Goal: Information Seeking & Learning: Check status

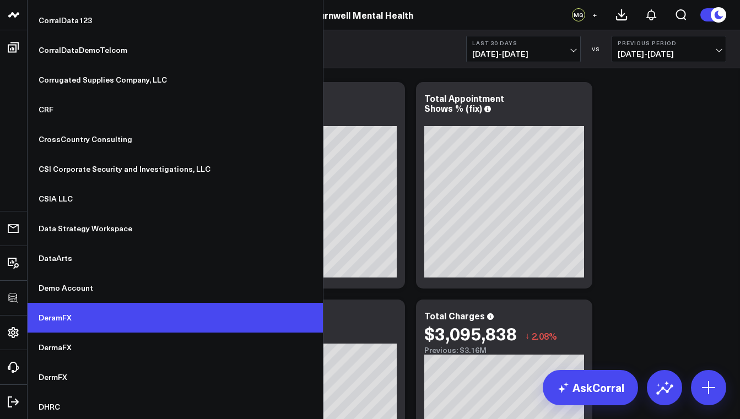
scroll to position [3046, 0]
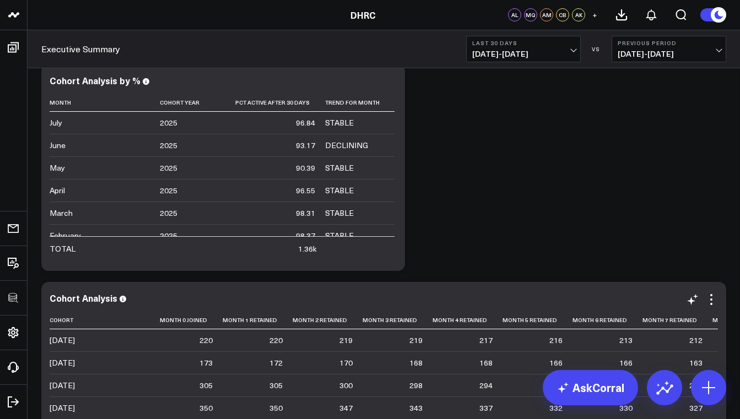
scroll to position [762, 0]
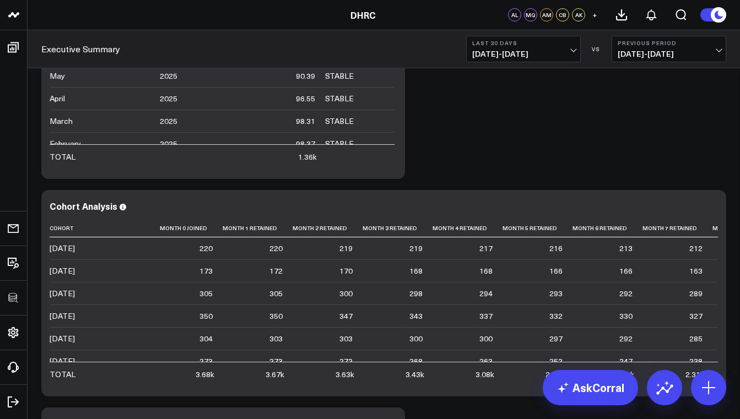
click at [525, 50] on span "08/09/25 - 09/07/25" at bounding box center [523, 54] width 102 height 9
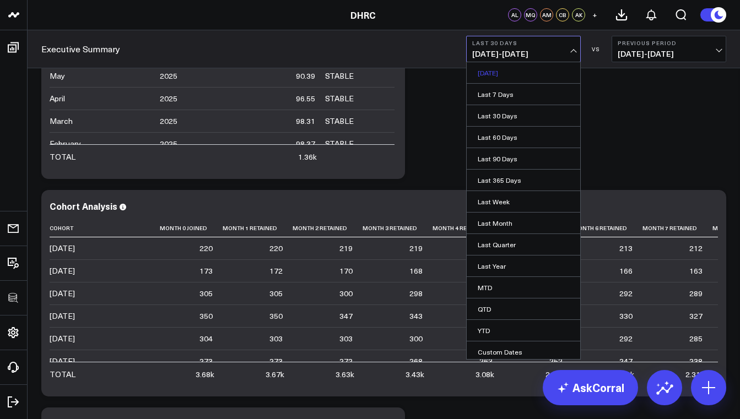
click at [516, 72] on link "Yesterday" at bounding box center [522, 72] width 113 height 21
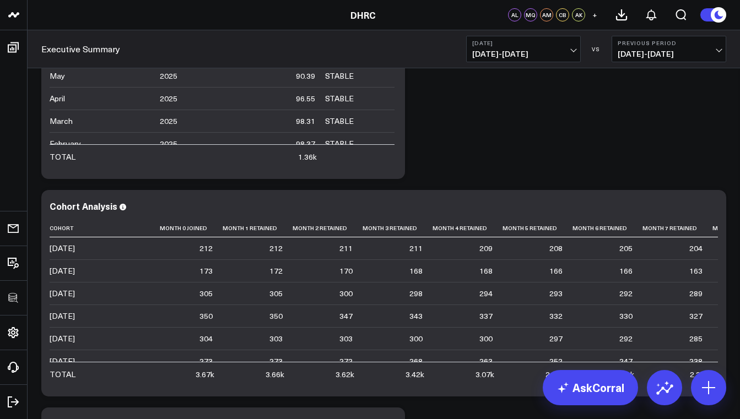
click at [528, 48] on button "Yesterday 09/07/25 - 09/07/25" at bounding box center [523, 49] width 115 height 26
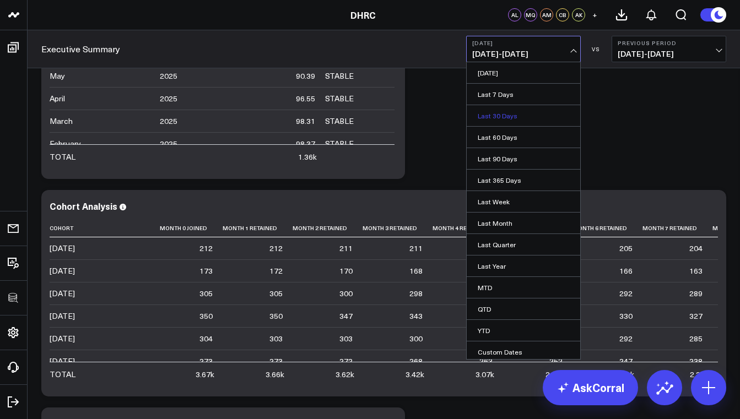
click at [505, 116] on link "Last 30 Days" at bounding box center [522, 115] width 113 height 21
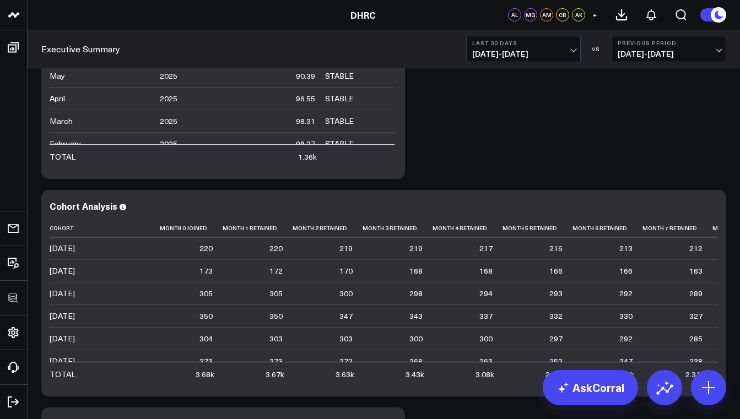
click at [512, 57] on span "08/09/25 - 09/07/25" at bounding box center [523, 54] width 102 height 9
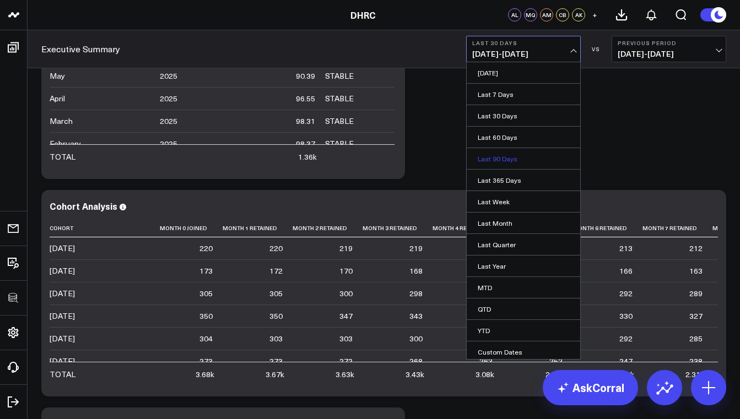
click at [508, 161] on link "Last 90 Days" at bounding box center [522, 158] width 113 height 21
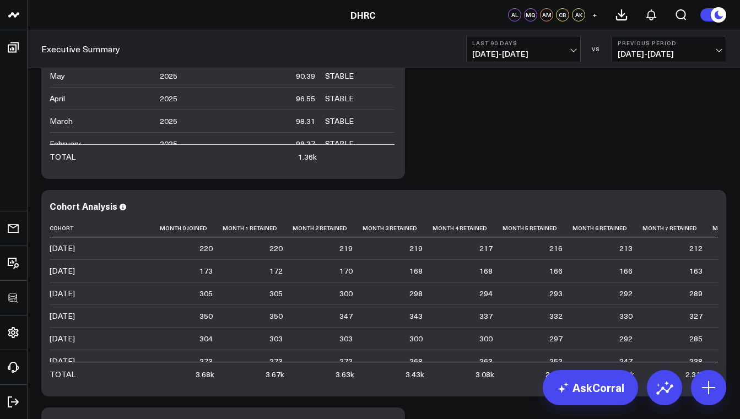
click at [504, 47] on button "Last 90 Days 06/10/25 - 09/07/25" at bounding box center [523, 49] width 115 height 26
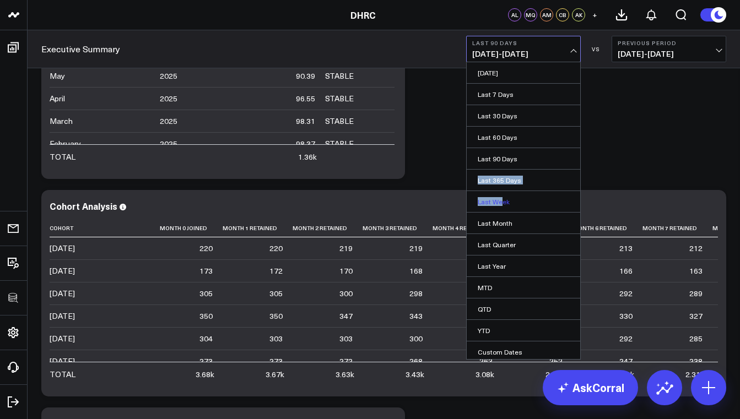
click at [500, 197] on ul "Yesterday Last 7 Days Last 30 Days Last 60 Days Last 90 Days Last 365 Days Last…" at bounding box center [523, 211] width 115 height 298
click at [502, 183] on link "Last 365 Days" at bounding box center [522, 180] width 113 height 21
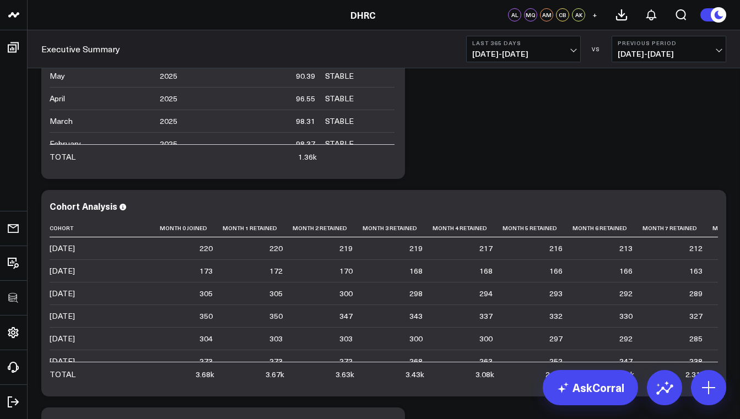
click at [500, 52] on span "09/08/24 - 09/07/25" at bounding box center [523, 54] width 102 height 9
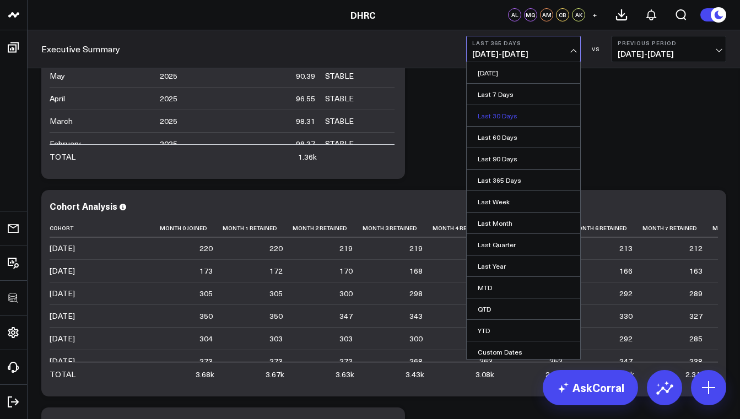
click at [504, 123] on link "Last 30 Days" at bounding box center [522, 115] width 113 height 21
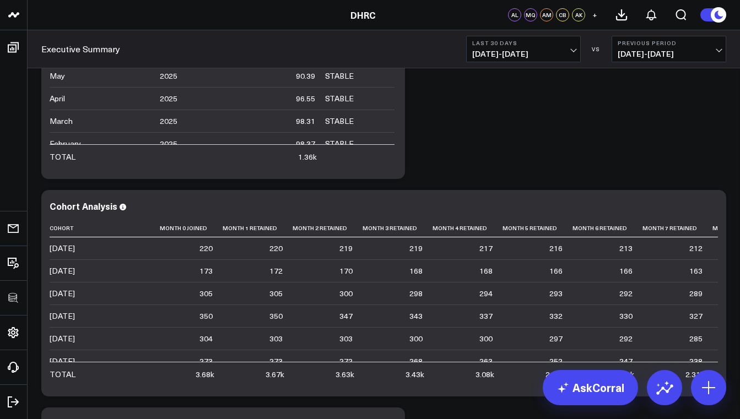
click at [506, 55] on span "08/09/25 - 09/07/25" at bounding box center [523, 54] width 102 height 9
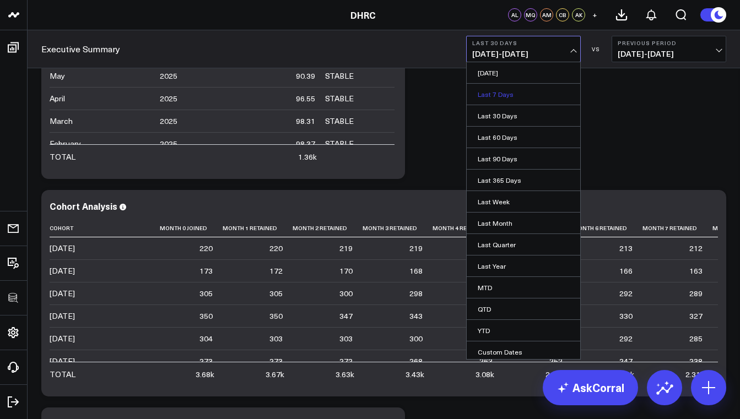
click at [511, 102] on link "Last 7 Days" at bounding box center [522, 94] width 113 height 21
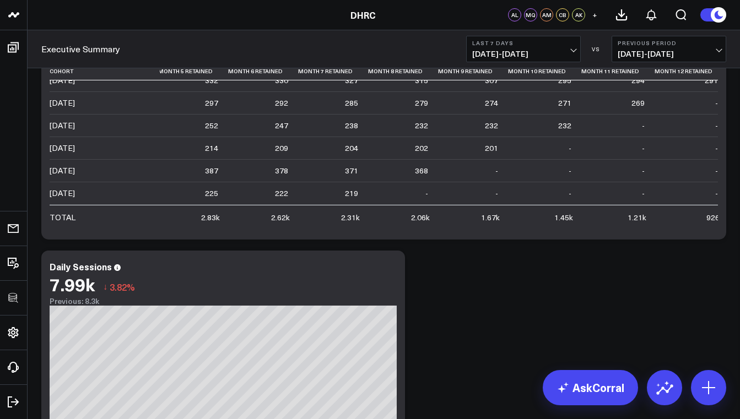
scroll to position [1040, 0]
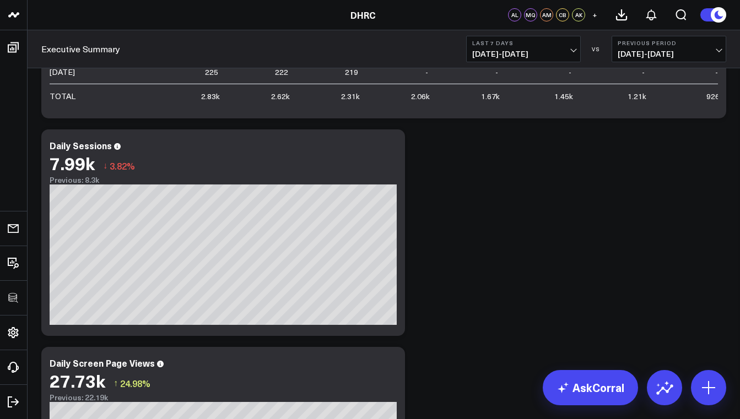
click at [539, 47] on button "Last 7 Days 09/01/25 - 09/07/25" at bounding box center [523, 49] width 115 height 26
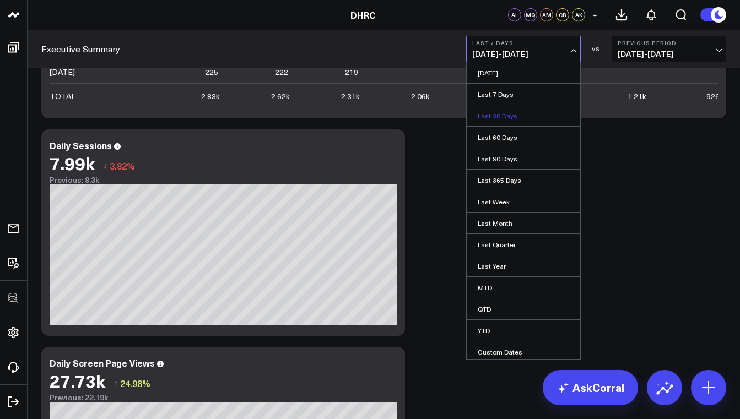
click at [507, 111] on link "Last 30 Days" at bounding box center [522, 115] width 113 height 21
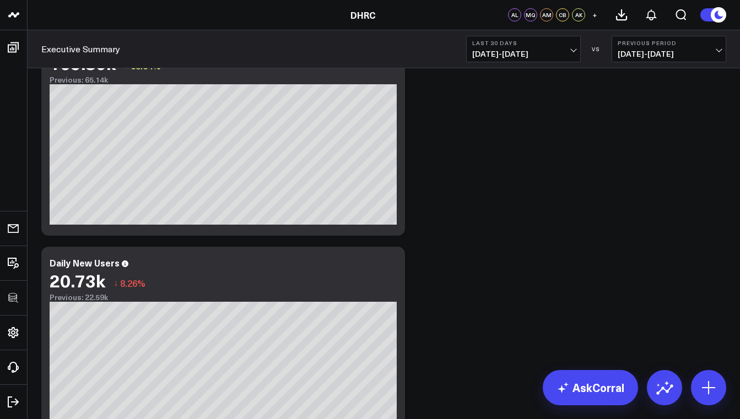
scroll to position [1440, 0]
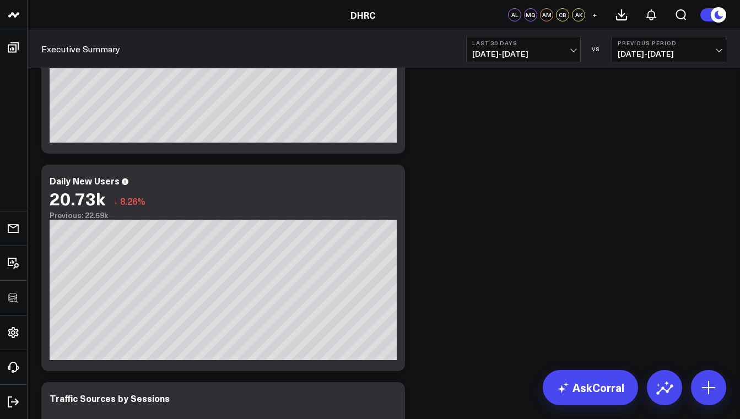
click at [541, 54] on span "08/09/25 - 09/07/25" at bounding box center [523, 54] width 102 height 9
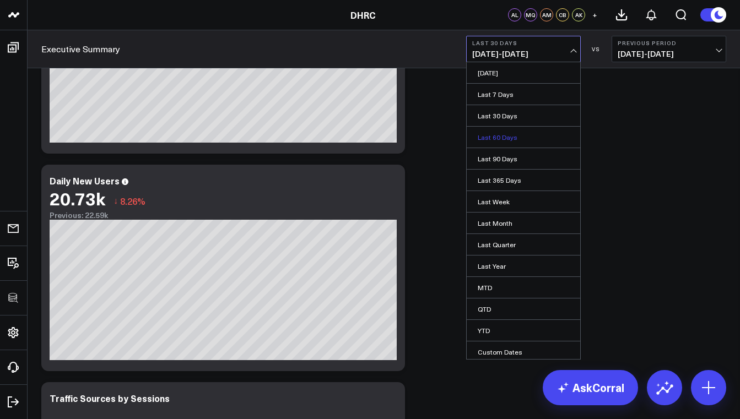
click at [524, 142] on link "Last 60 Days" at bounding box center [522, 137] width 113 height 21
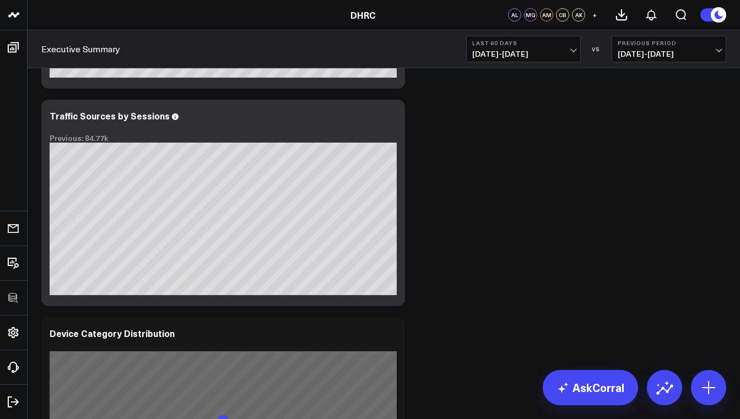
scroll to position [1809, 0]
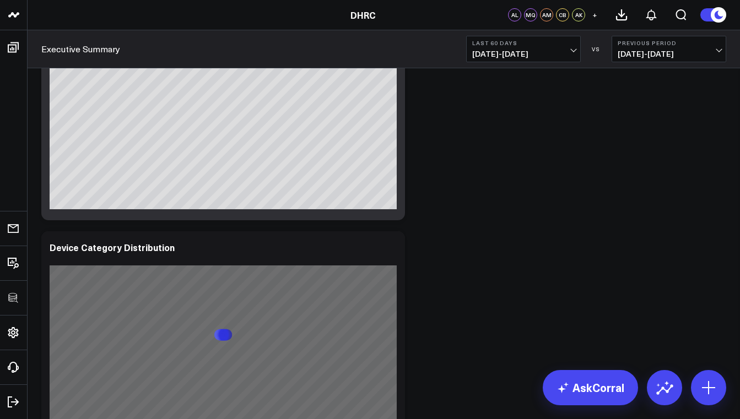
click at [529, 41] on b "Last 60 Days" at bounding box center [523, 43] width 102 height 7
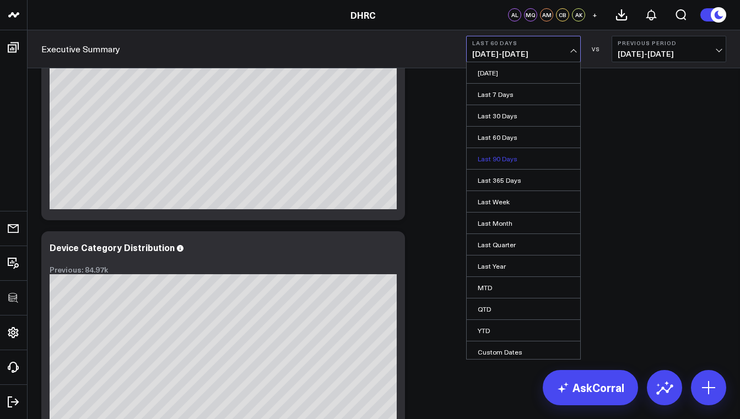
click at [507, 157] on link "Last 90 Days" at bounding box center [522, 158] width 113 height 21
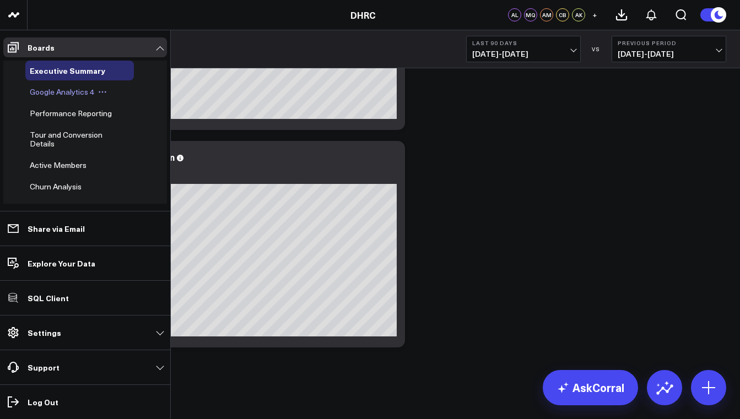
click at [62, 88] on span "Google Analytics 4" at bounding box center [62, 91] width 64 height 10
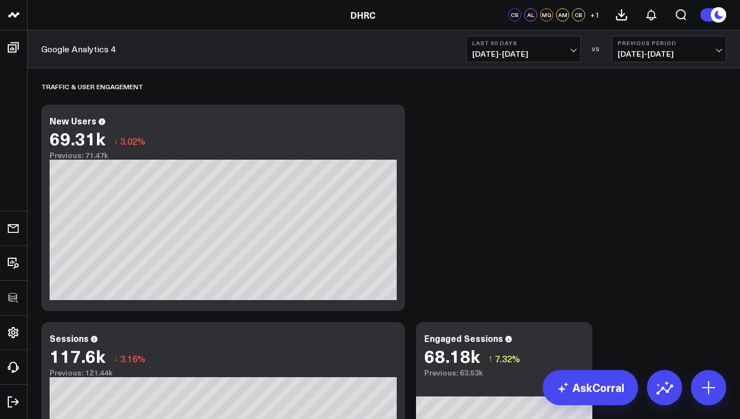
click at [537, 61] on button "Last 90 Days 06/10/25 - 09/07/25" at bounding box center [523, 49] width 115 height 26
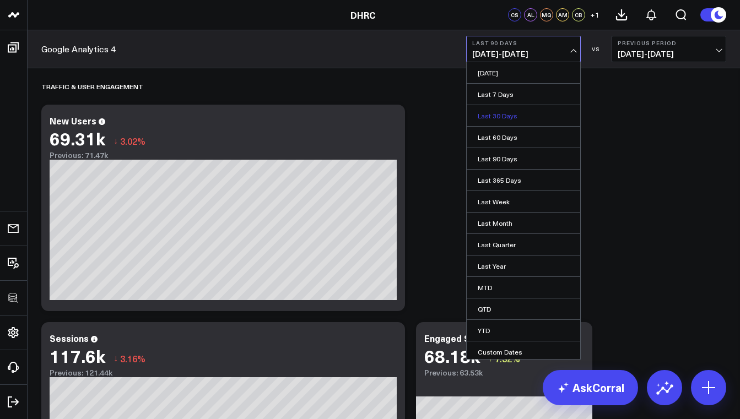
click at [524, 119] on link "Last 30 Days" at bounding box center [522, 115] width 113 height 21
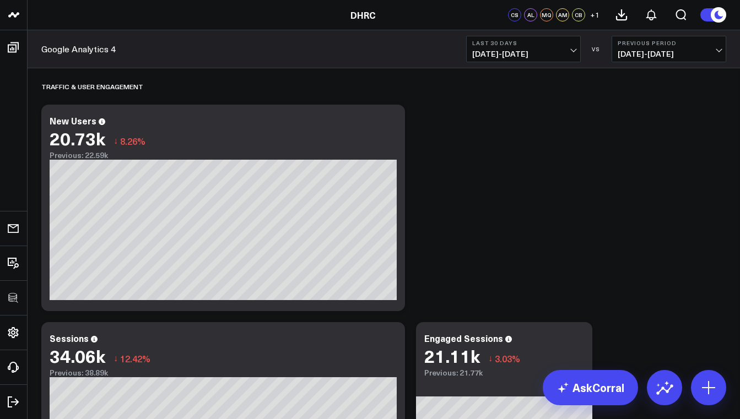
scroll to position [80, 0]
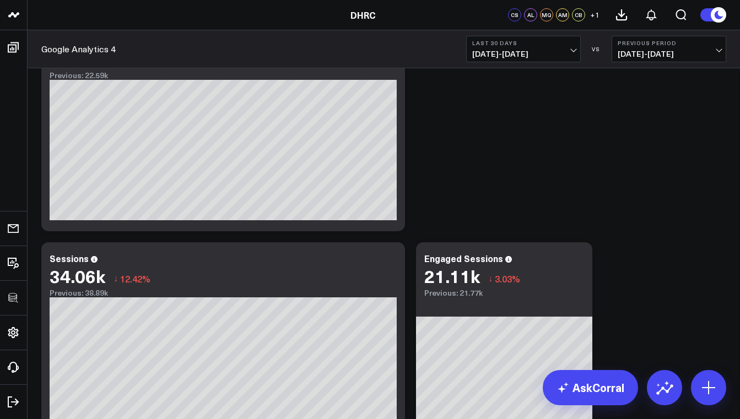
click at [538, 55] on span "08/09/25 - 09/07/25" at bounding box center [523, 54] width 102 height 9
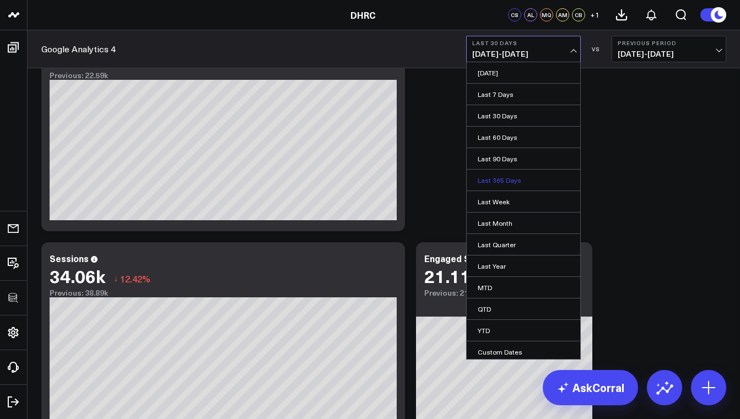
click at [518, 182] on link "Last 365 Days" at bounding box center [522, 180] width 113 height 21
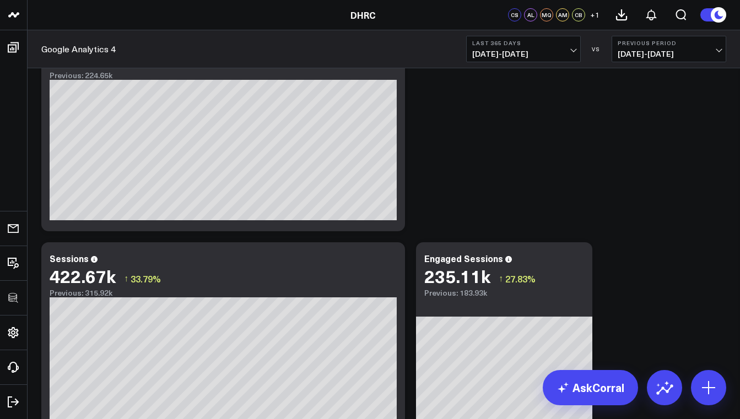
click at [549, 58] on span "09/08/24 - 09/07/25" at bounding box center [523, 54] width 102 height 9
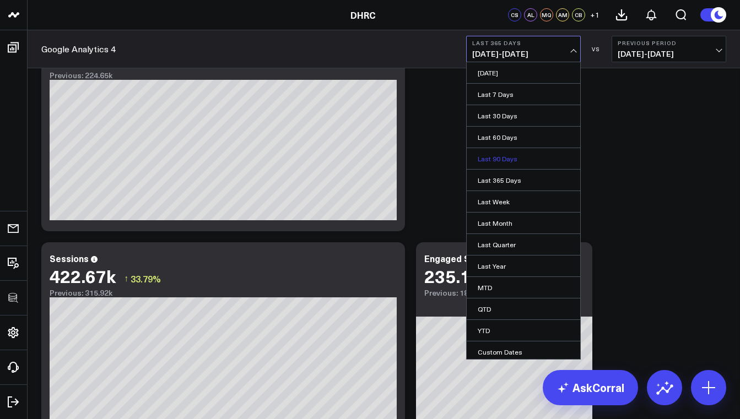
click at [515, 158] on link "Last 90 Days" at bounding box center [522, 158] width 113 height 21
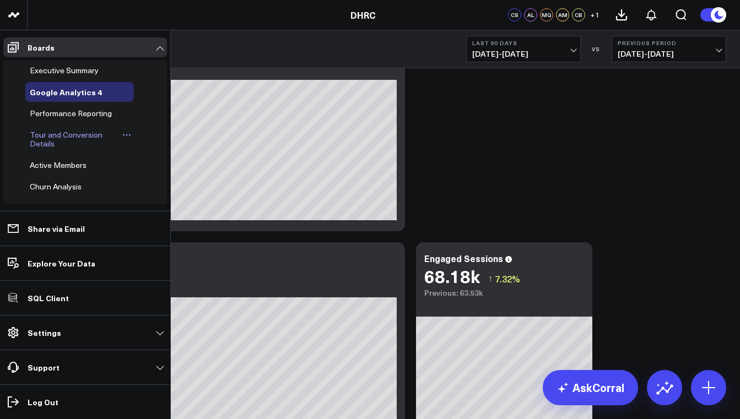
click at [53, 128] on div "Tour and Conversion Details" at bounding box center [79, 139] width 108 height 29
click at [57, 115] on span "Performance Reporting" at bounding box center [71, 113] width 82 height 10
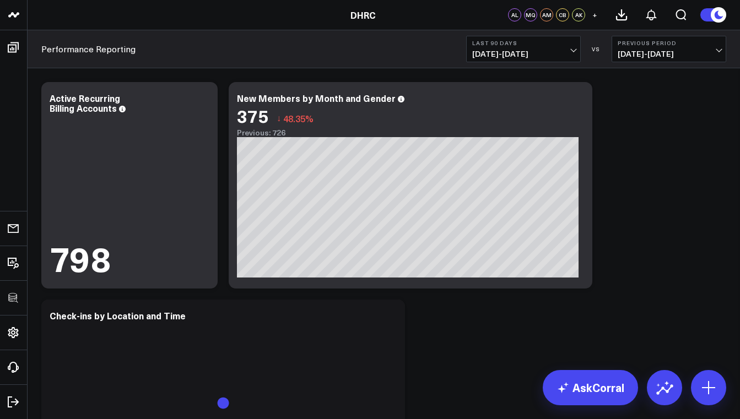
click at [517, 52] on span "06/10/25 - 09/07/25" at bounding box center [523, 54] width 102 height 9
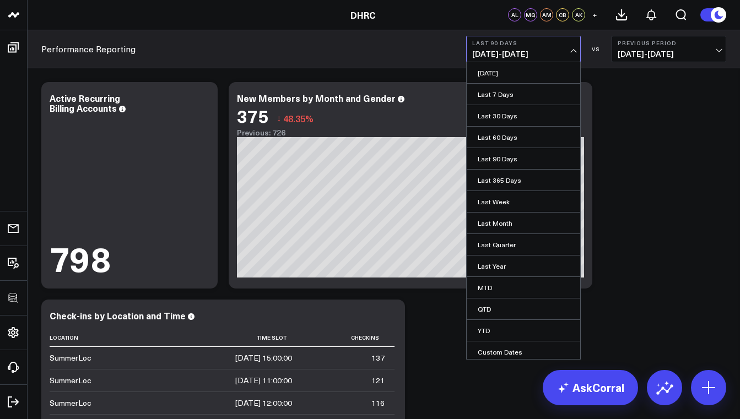
click at [513, 52] on span "06/10/25 - 09/07/25" at bounding box center [523, 54] width 102 height 9
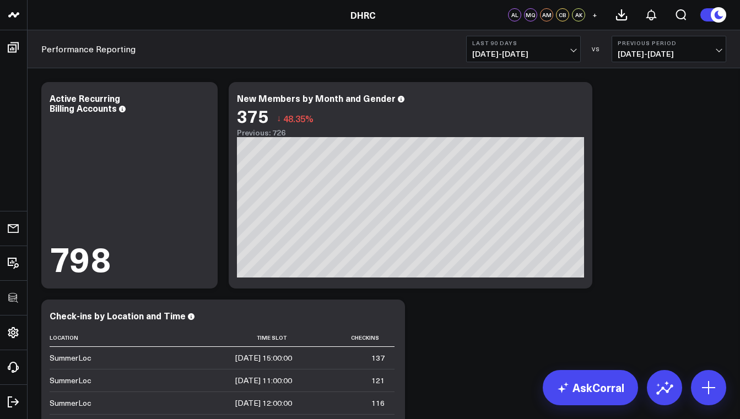
click at [508, 56] on span "06/10/25 - 09/07/25" at bounding box center [523, 54] width 102 height 9
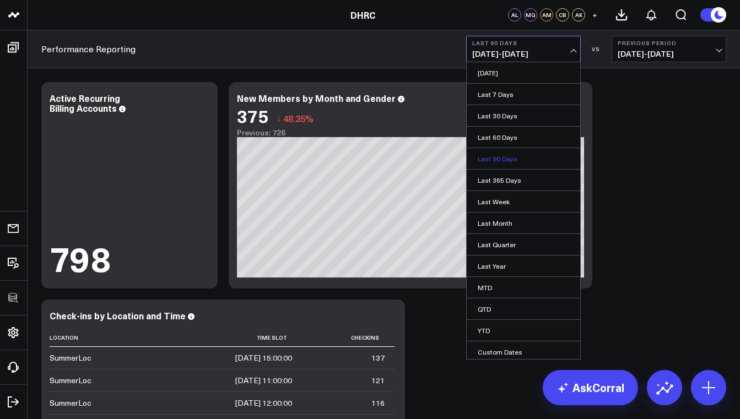
click at [491, 153] on link "Last 90 Days" at bounding box center [522, 158] width 113 height 21
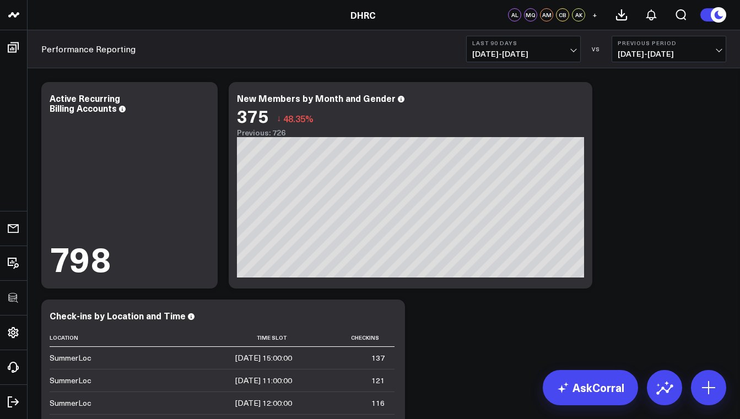
click at [527, 61] on button "Last 90 Days 06/10/25 - 09/07/25" at bounding box center [523, 49] width 115 height 26
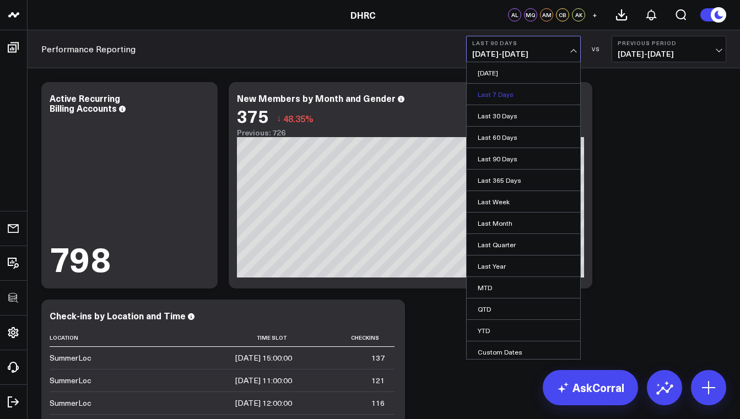
click at [516, 97] on link "Last 7 Days" at bounding box center [522, 94] width 113 height 21
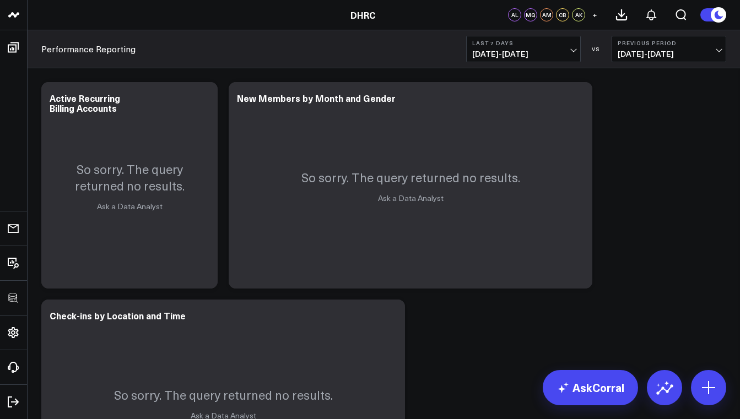
click at [528, 53] on span "09/01/25 - 09/07/25" at bounding box center [523, 54] width 102 height 9
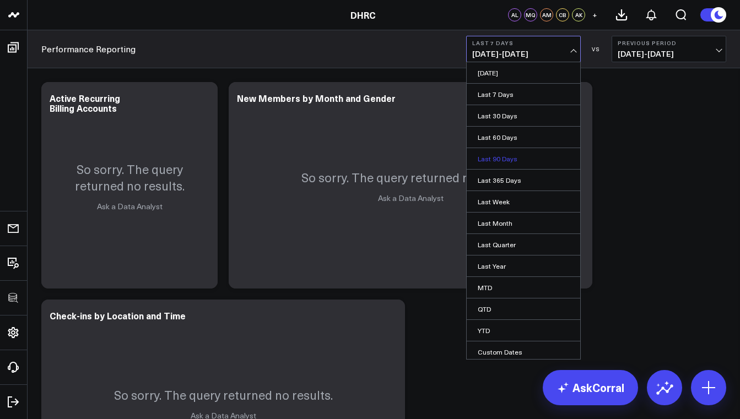
click at [514, 156] on link "Last 90 Days" at bounding box center [522, 158] width 113 height 21
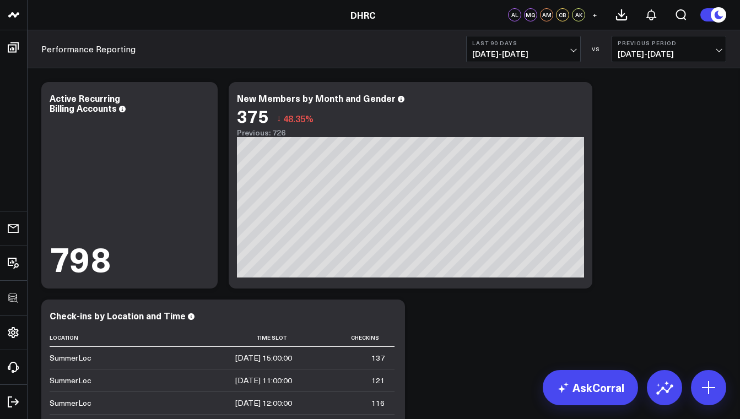
click at [524, 50] on span "06/10/25 - 09/07/25" at bounding box center [523, 54] width 102 height 9
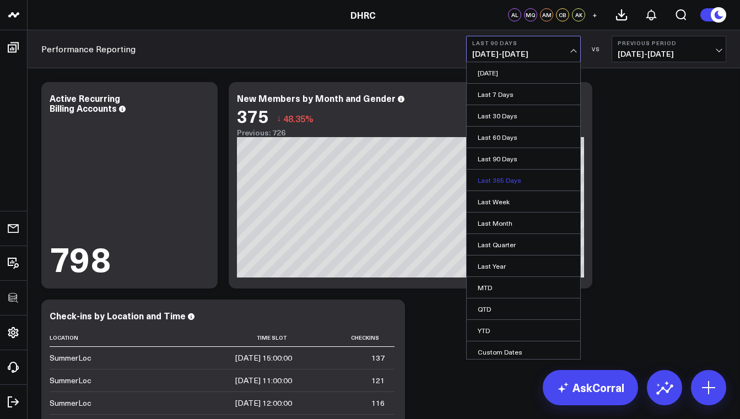
click at [502, 185] on link "Last 365 Days" at bounding box center [522, 180] width 113 height 21
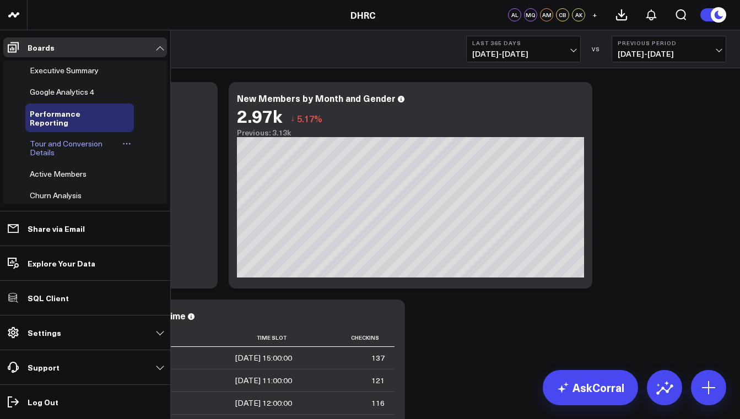
click at [61, 148] on span "Tour and Conversion Details" at bounding box center [66, 147] width 73 height 19
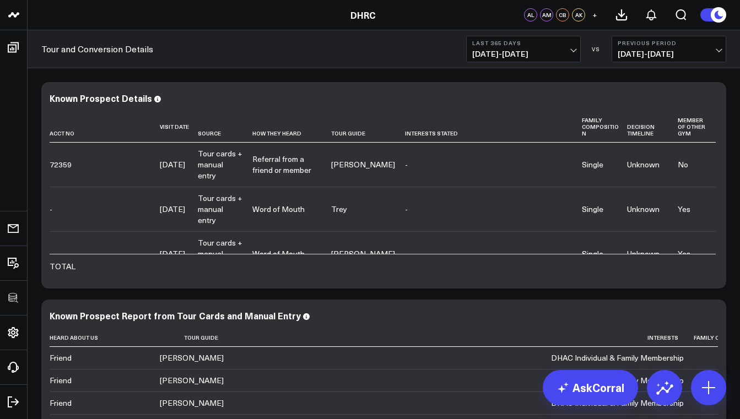
click at [545, 66] on div "Tour and Conversion Details Last 365 Days 09/08/24 - 09/07/25 VS Previous Perio…" at bounding box center [384, 49] width 712 height 38
click at [542, 60] on button "Last 365 Days 09/08/24 - 09/07/25" at bounding box center [523, 49] width 115 height 26
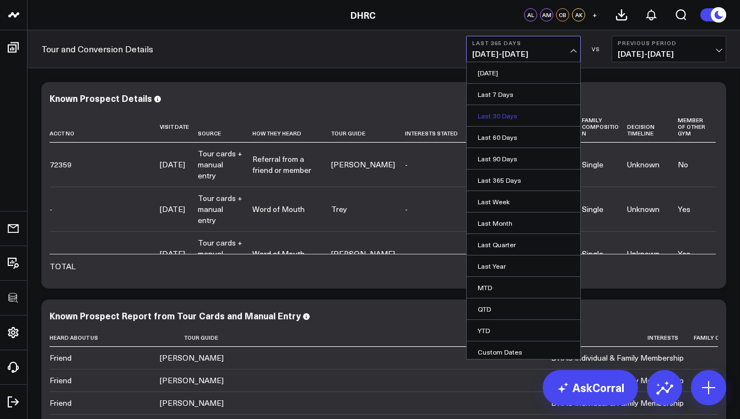
click at [530, 111] on link "Last 30 Days" at bounding box center [522, 115] width 113 height 21
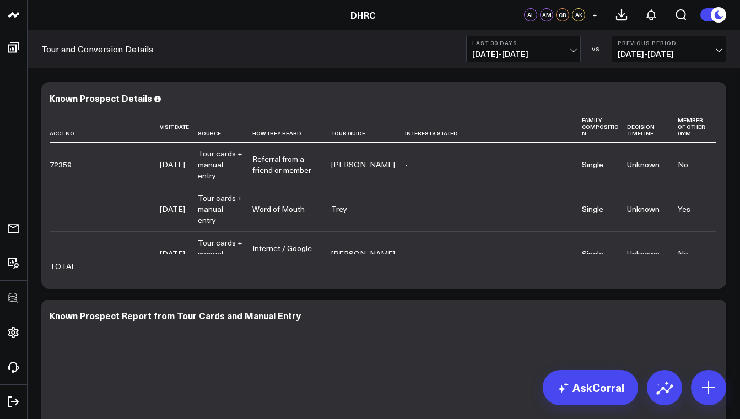
click at [531, 57] on span "08/09/25 - 09/07/25" at bounding box center [523, 54] width 102 height 9
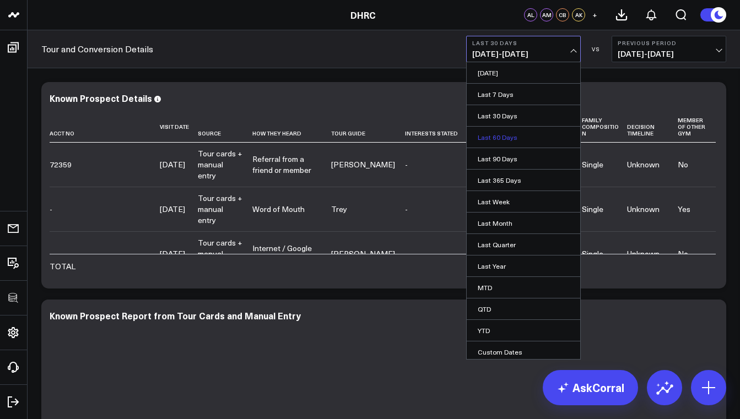
click at [518, 135] on link "Last 60 Days" at bounding box center [522, 137] width 113 height 21
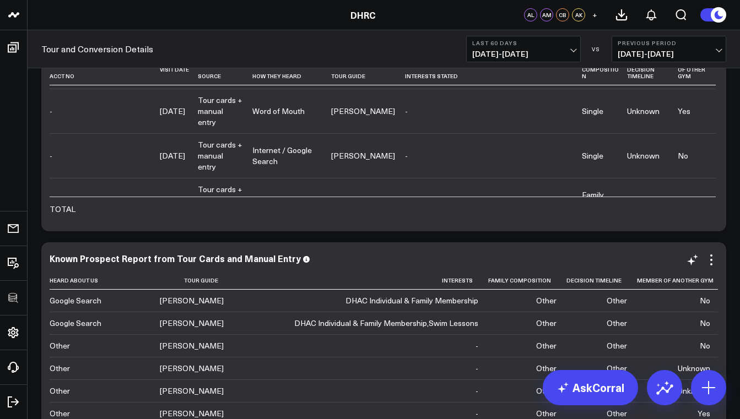
scroll to position [467, 0]
